Goal: Task Accomplishment & Management: Use online tool/utility

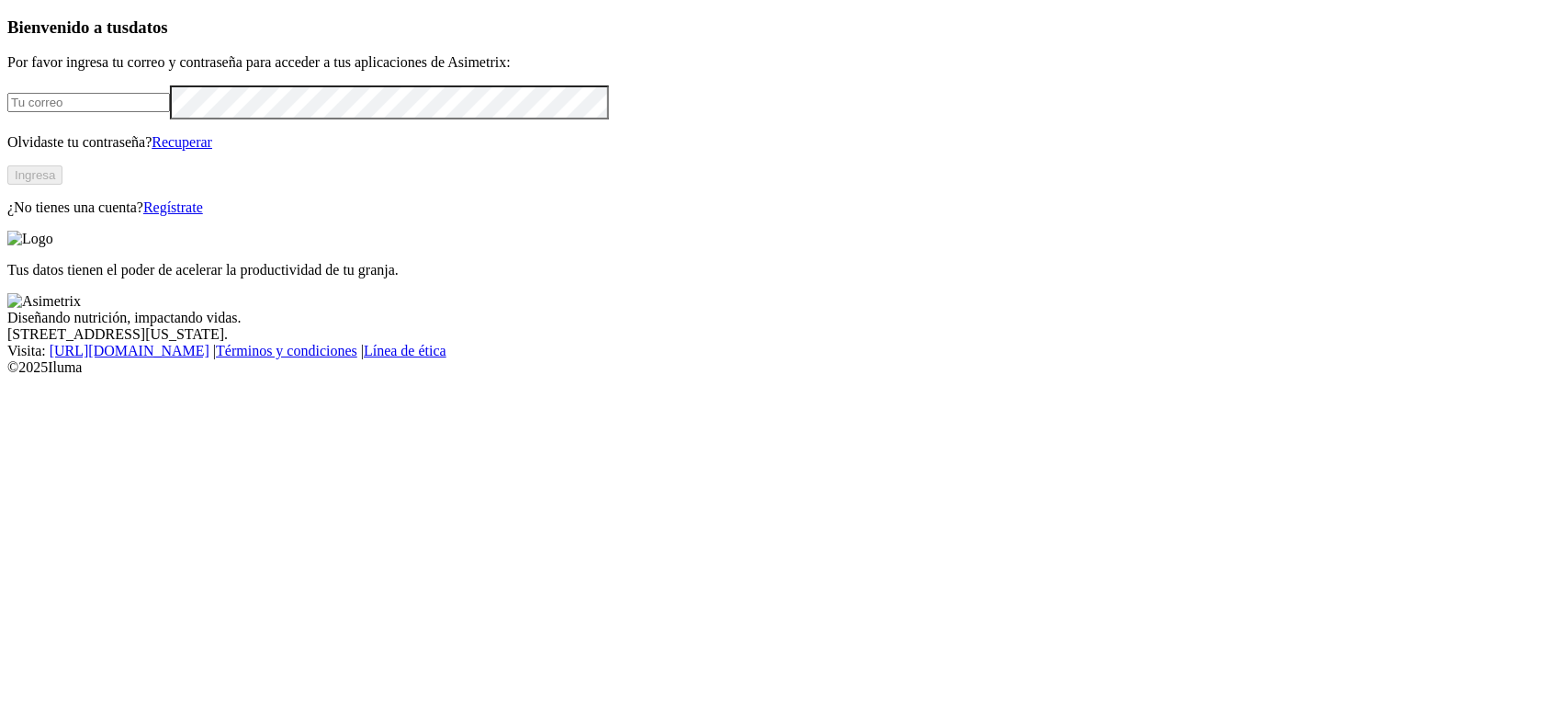
type input "[PERSON_NAME][EMAIL_ADDRESS][DOMAIN_NAME]"
click at [62, 185] on button "Ingresa" at bounding box center [35, 174] width 55 height 19
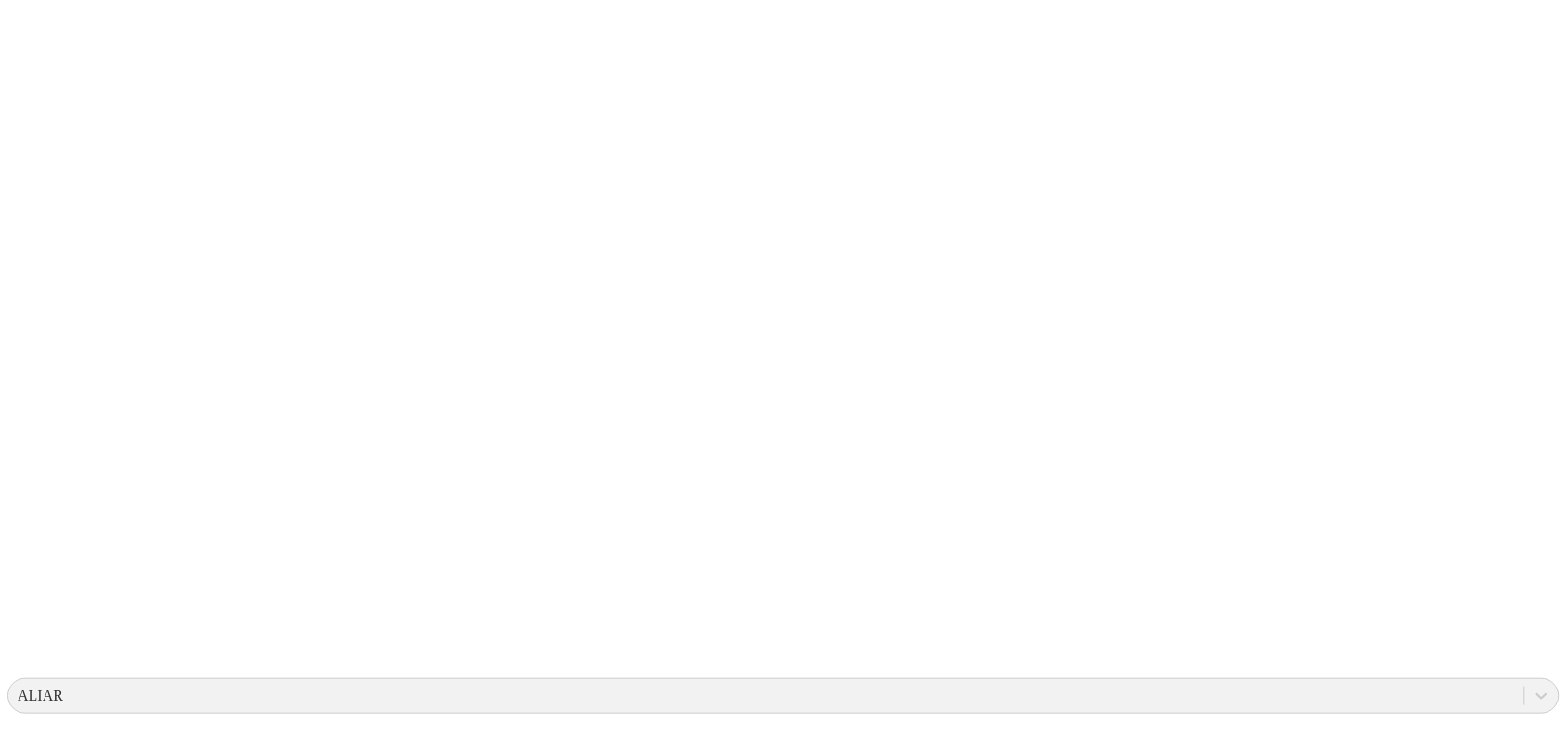
scroll to position [150, 0]
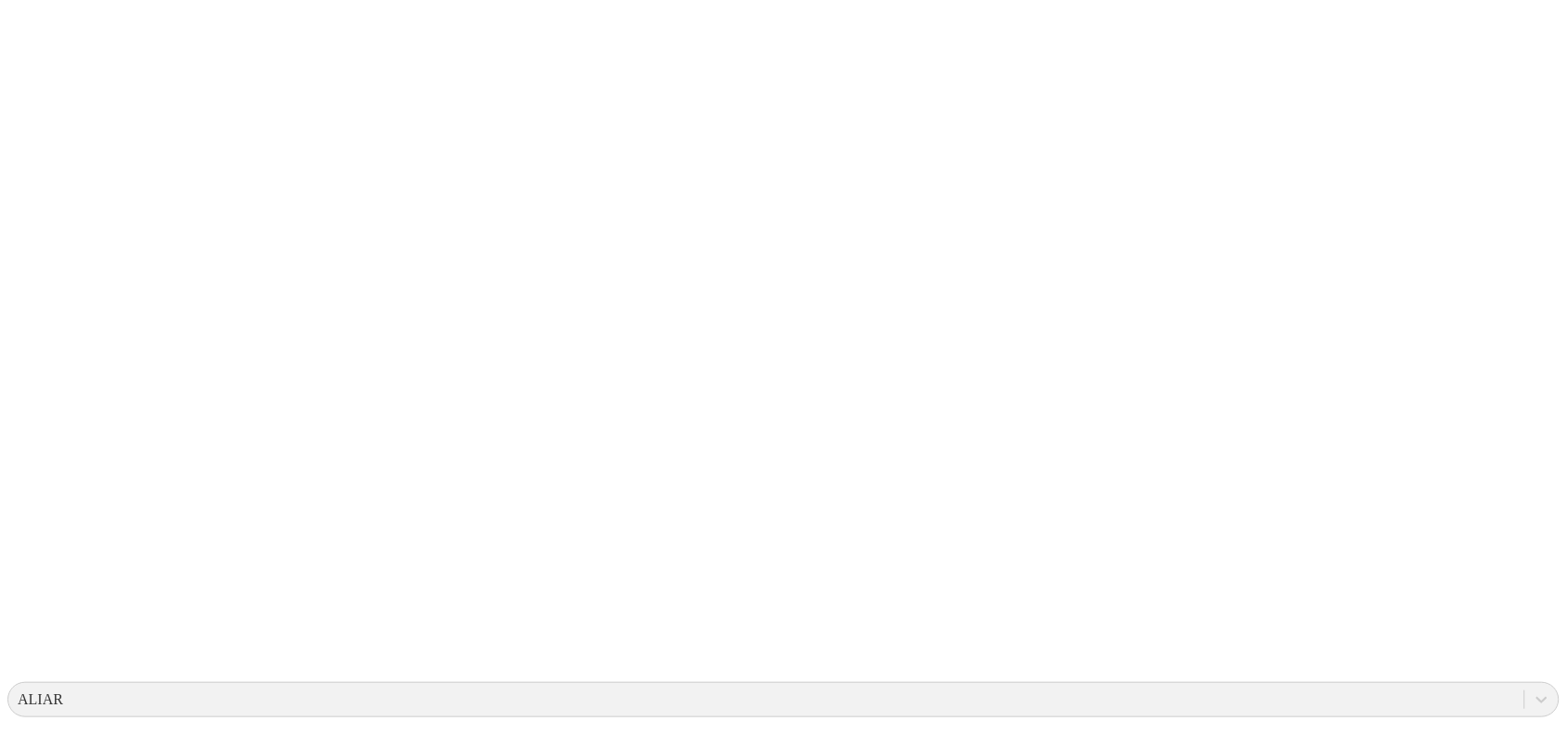
scroll to position [0, 0]
